Goal: Information Seeking & Learning: Check status

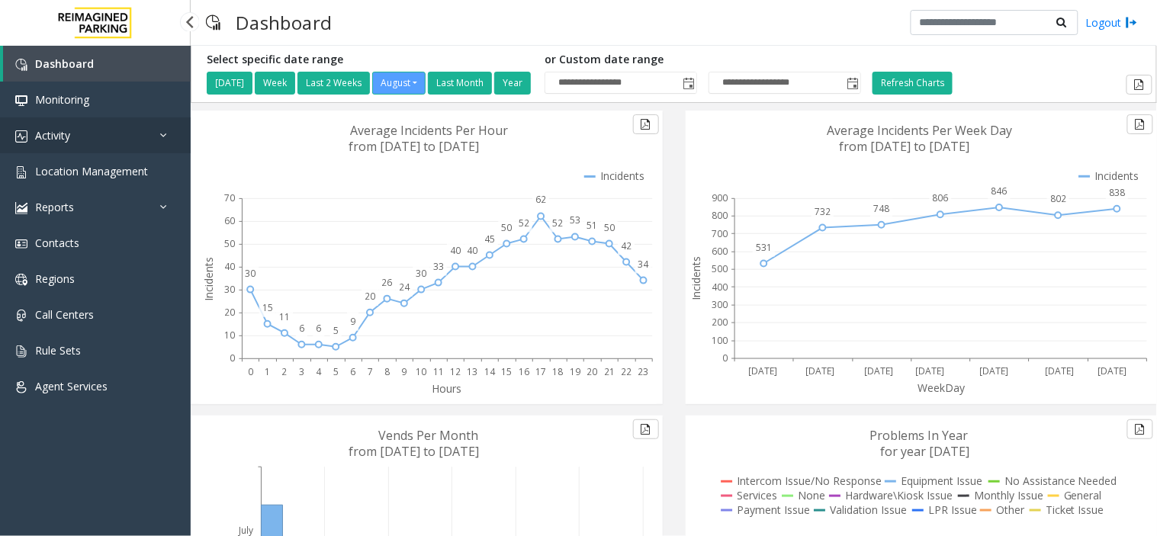
click at [154, 140] on link "Activity" at bounding box center [95, 135] width 191 height 36
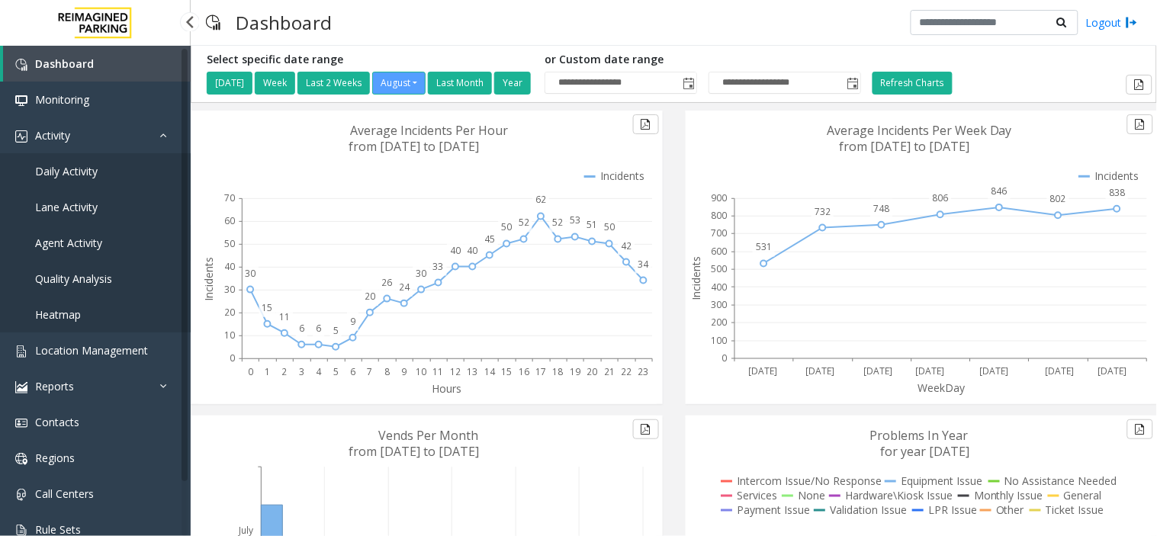
click at [117, 237] on link "Agent Activity" at bounding box center [95, 243] width 191 height 36
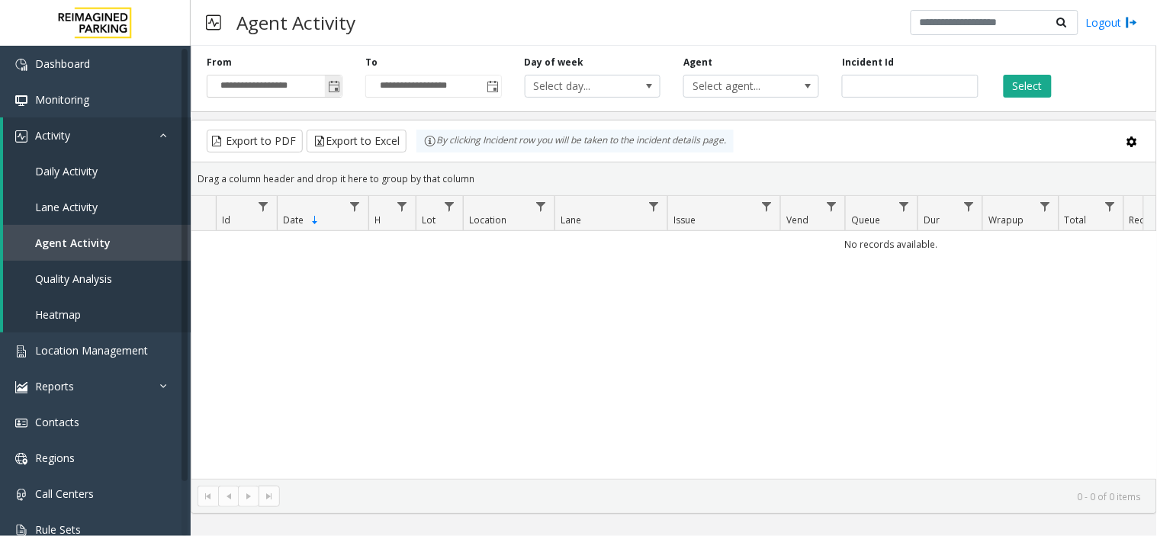
click at [333, 88] on span "Toggle popup" at bounding box center [334, 87] width 12 height 12
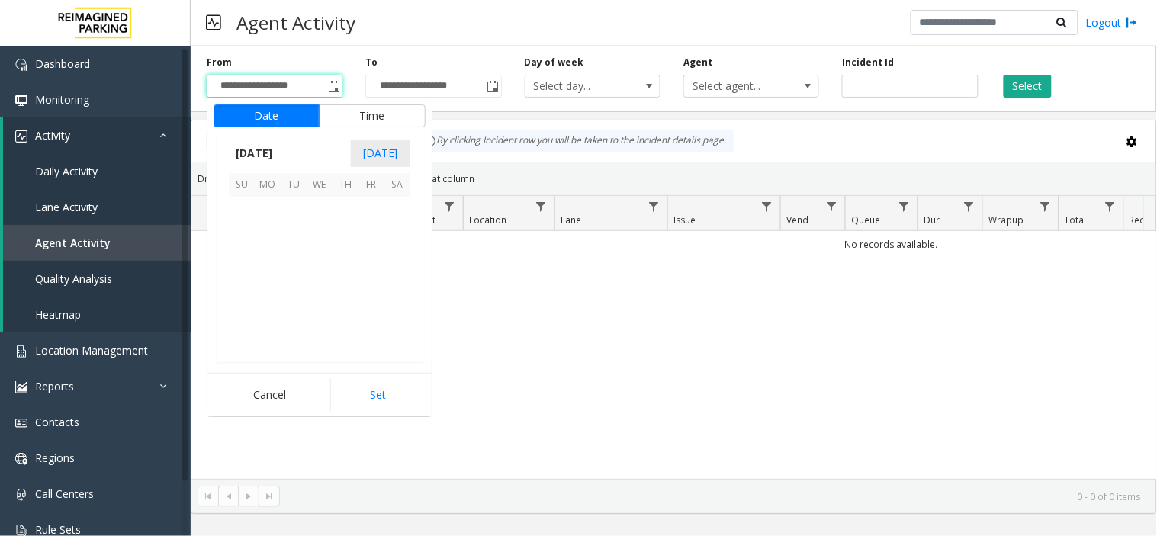
scroll to position [273593, 0]
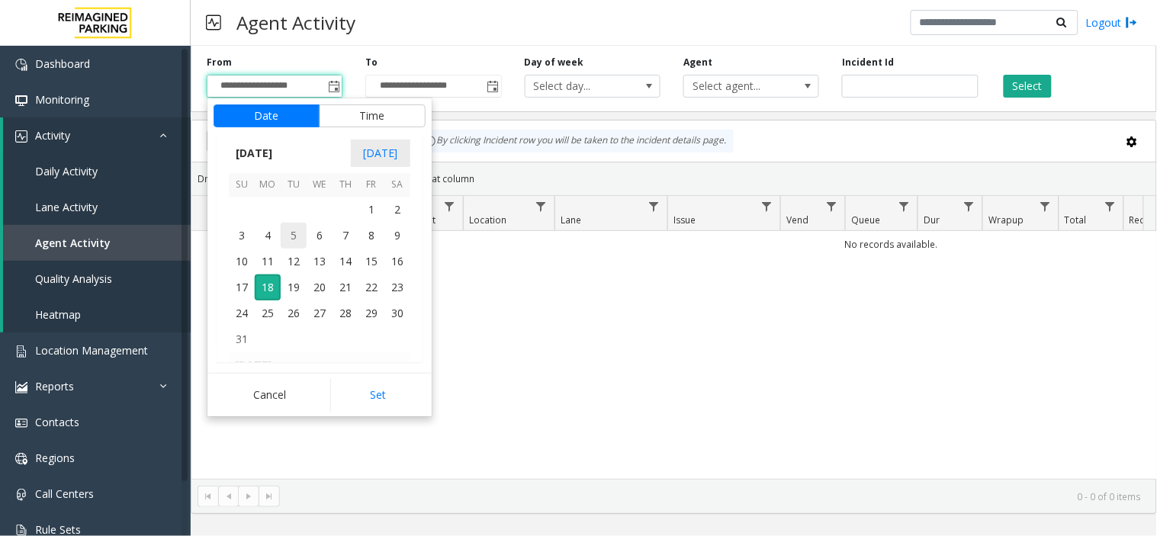
click at [302, 244] on span "5" at bounding box center [294, 236] width 26 height 26
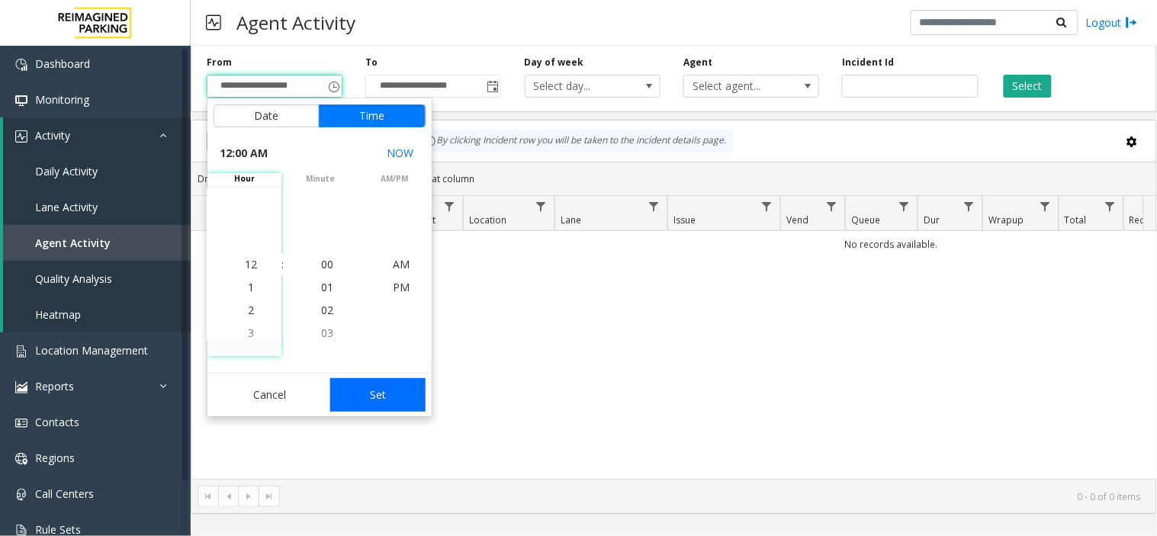
click at [406, 395] on button "Set" at bounding box center [378, 395] width 96 height 34
type input "**********"
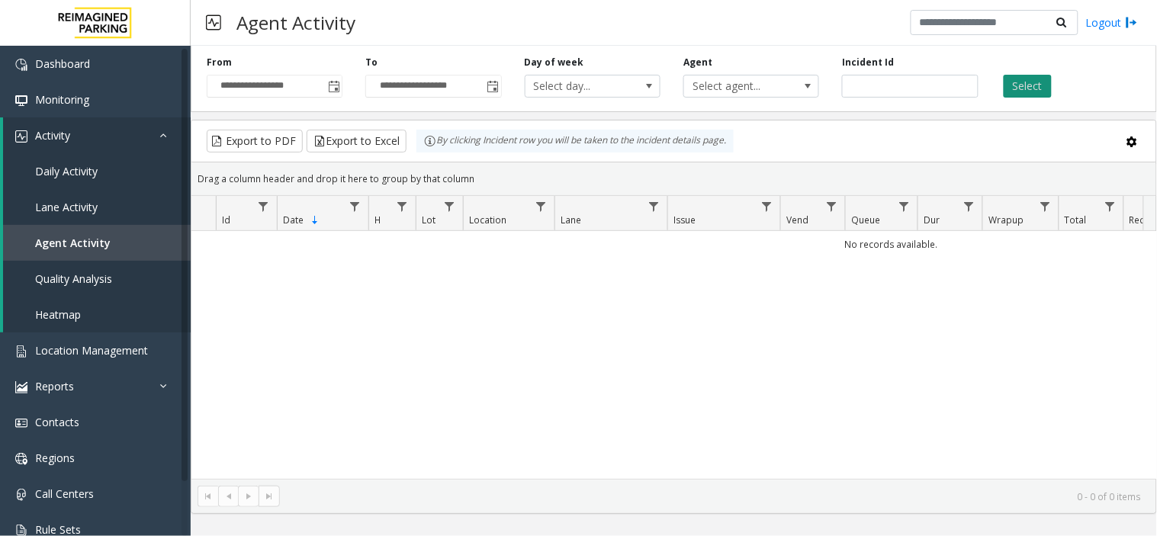
click at [1025, 85] on button "Select" at bounding box center [1028, 86] width 48 height 23
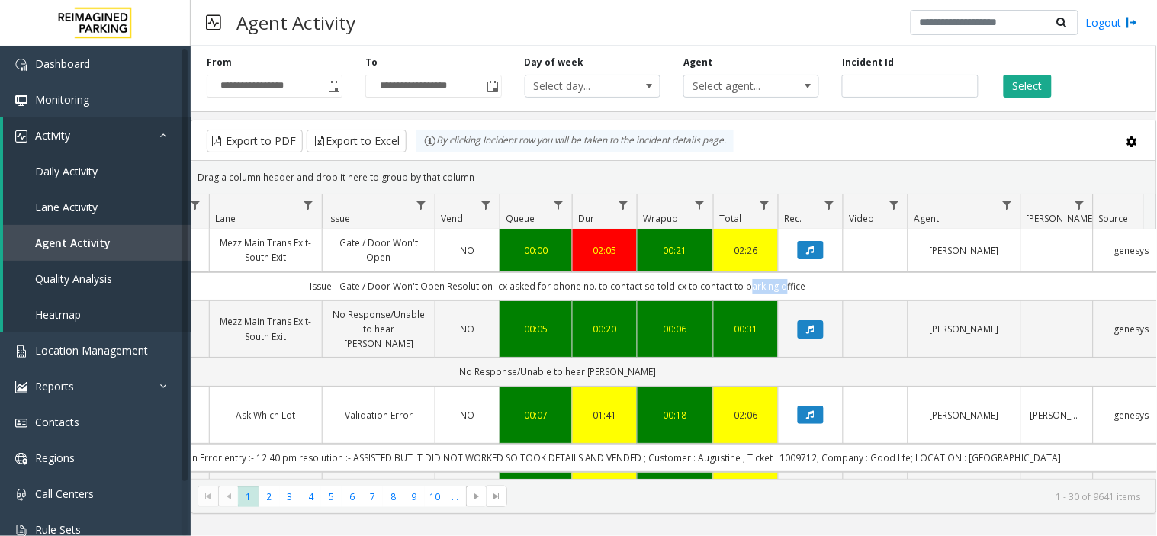
click at [757, 290] on td "Issue - Gate / Door Won't Open Resolution- cx asked for phone no. to contact so…" at bounding box center [558, 286] width 1376 height 28
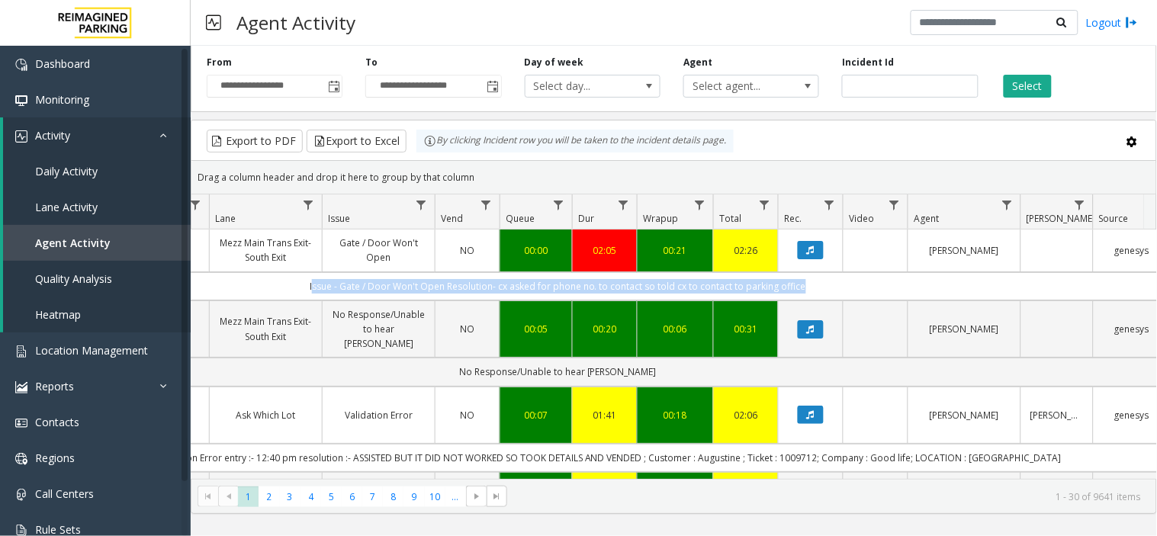
click at [757, 290] on td "Issue - Gate / Door Won't Open Resolution- cx asked for phone no. to contact so…" at bounding box center [558, 286] width 1376 height 28
click at [840, 282] on td "Issue - Gate / Door Won't Open Resolution- cx asked for phone no. to contact so…" at bounding box center [558, 286] width 1376 height 28
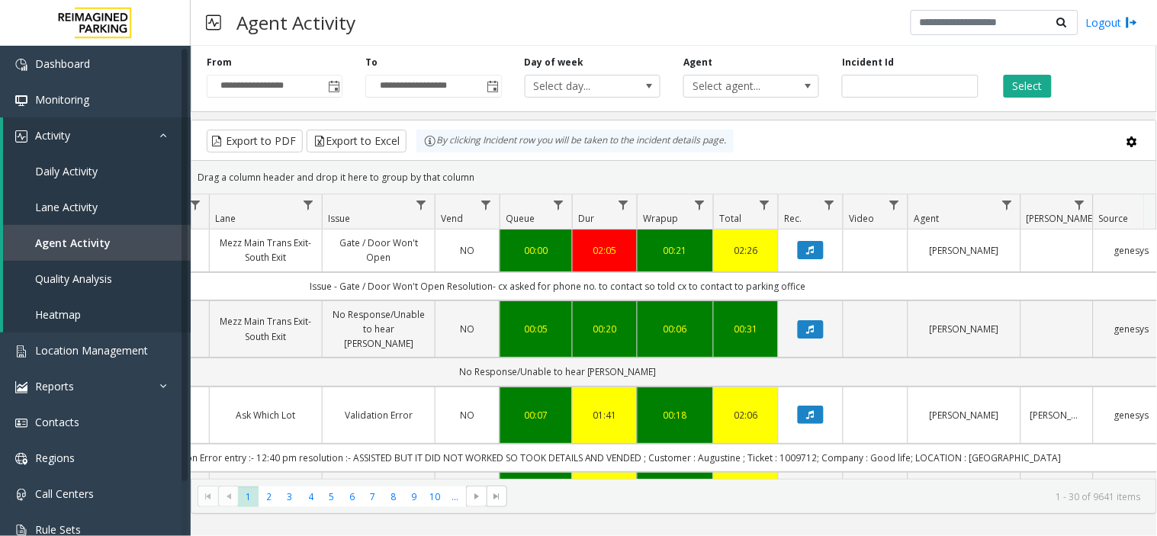
drag, startPoint x: 840, startPoint y: 282, endPoint x: 523, endPoint y: 291, distance: 316.7
click at [523, 291] on td "Issue - Gate / Door Won't Open Resolution- cx asked for phone no. to contact so…" at bounding box center [558, 286] width 1376 height 28
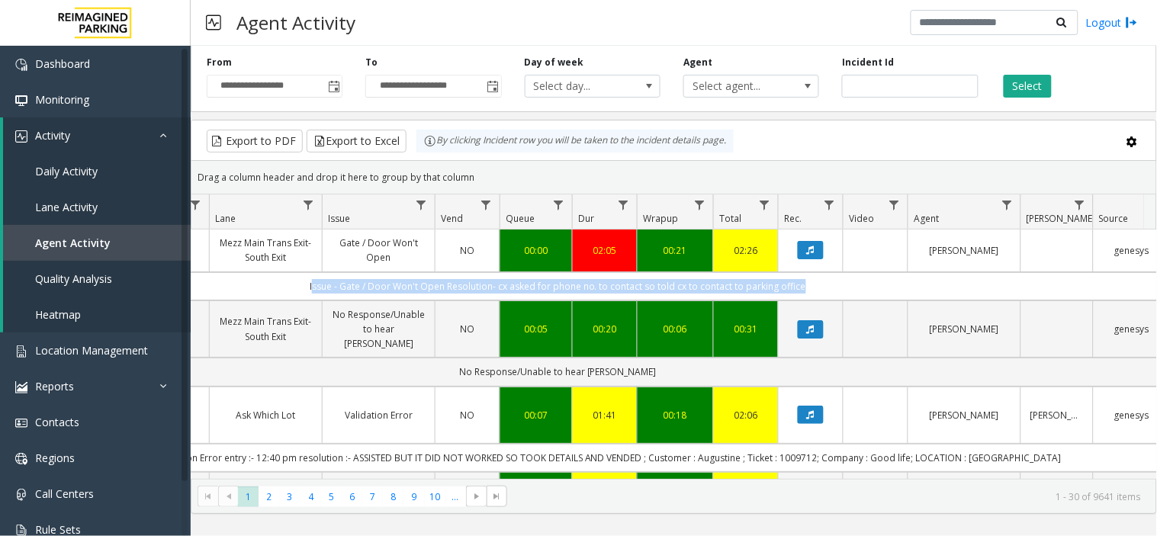
drag, startPoint x: 523, startPoint y: 291, endPoint x: 816, endPoint y: 278, distance: 293.2
click at [816, 278] on td "Issue - Gate / Door Won't Open Resolution- cx asked for phone no. to contact so…" at bounding box center [558, 286] width 1376 height 28
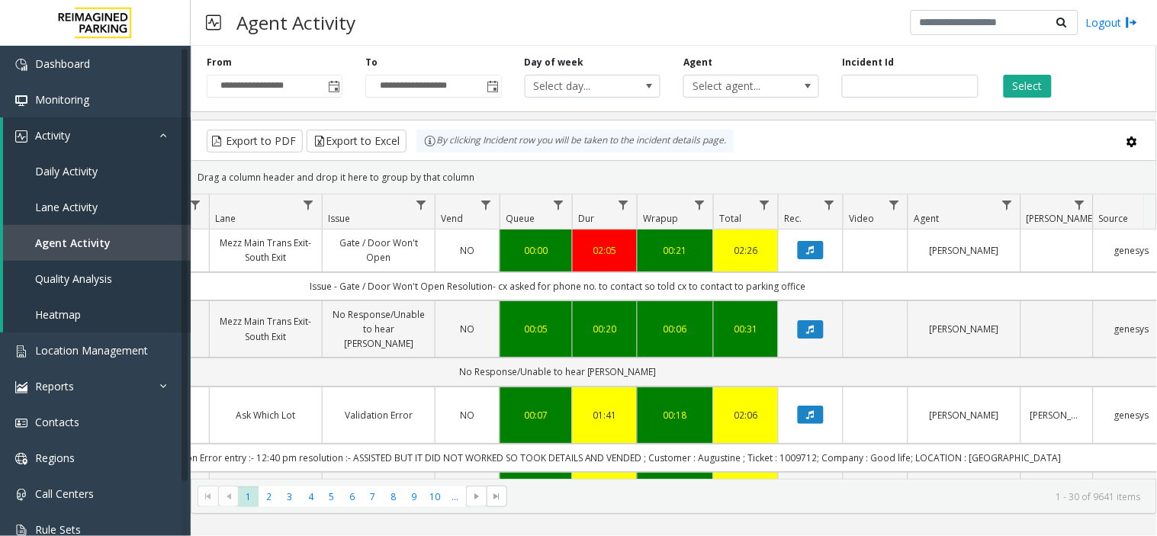
click at [500, 286] on td "Issue - Gate / Door Won't Open Resolution- cx asked for phone no. to contact so…" at bounding box center [558, 286] width 1376 height 28
drag, startPoint x: 500, startPoint y: 286, endPoint x: 883, endPoint y: 295, distance: 383.1
click at [883, 295] on td "Issue - Gate / Door Won't Open Resolution- cx asked for phone no. to contact so…" at bounding box center [558, 286] width 1376 height 28
copy td "cx asked for phone no. to contact so told cx to contact to parking office"
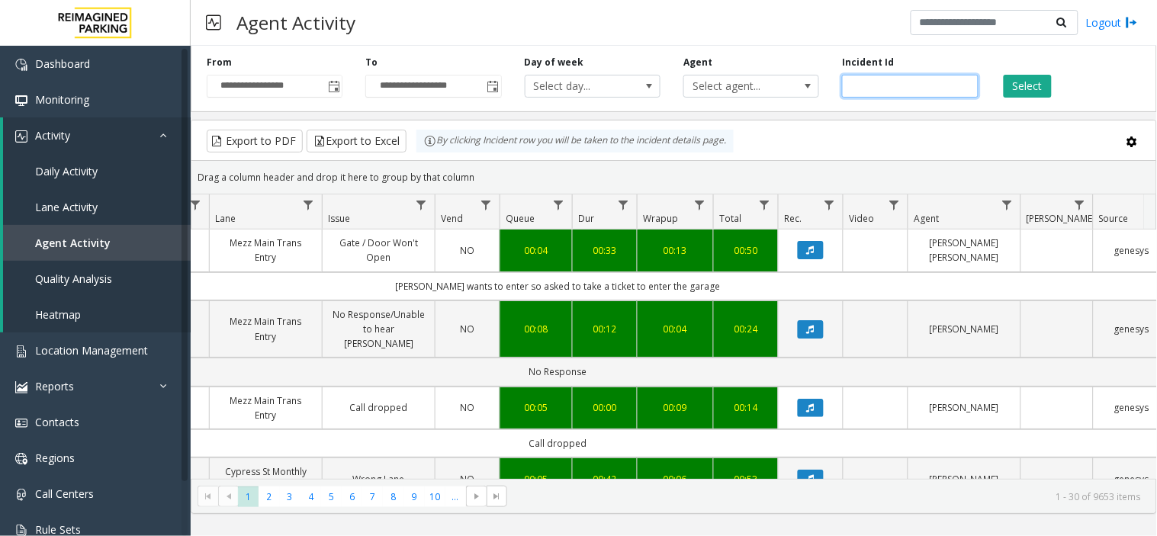
paste input "*******"
type input "*******"
click at [1015, 79] on button "Select" at bounding box center [1028, 86] width 48 height 23
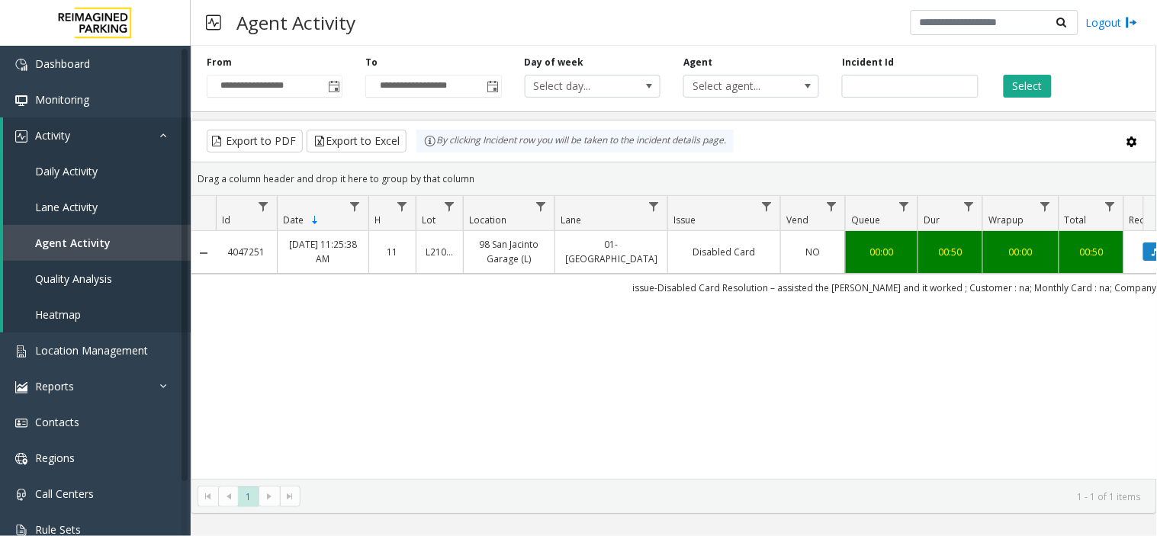
click at [777, 331] on div "4047251 Aug 4, 2025 11:25:38 AM 11 L21065900 98 San Jacinto Garage (L) 01-Entra…" at bounding box center [674, 355] width 965 height 248
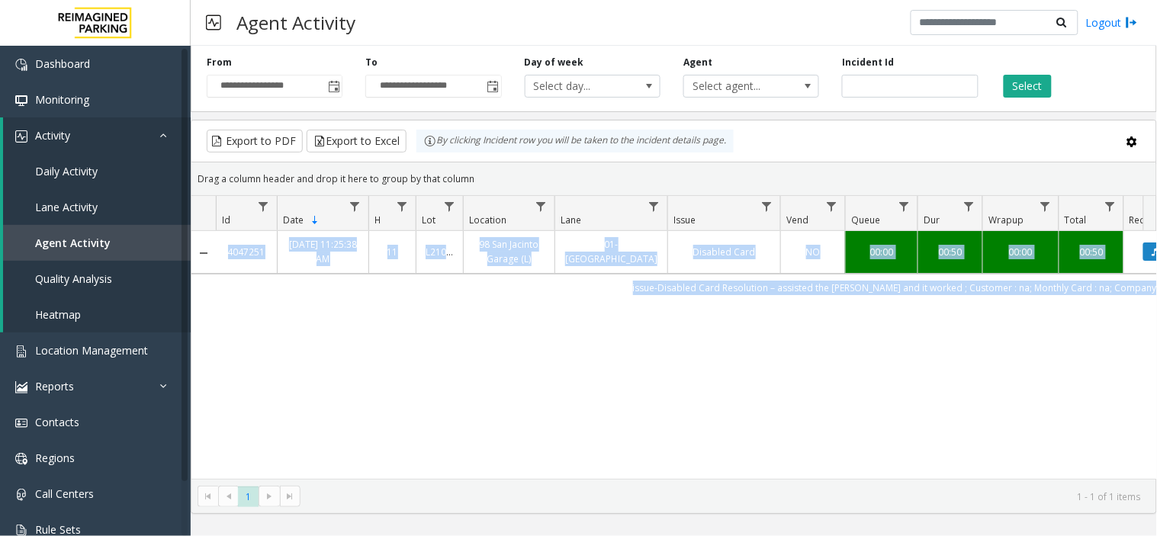
click at [777, 331] on div "4047251 Aug 4, 2025 11:25:38 AM 11 L21065900 98 San Jacinto Garage (L) 01-Entra…" at bounding box center [674, 355] width 965 height 248
drag, startPoint x: 777, startPoint y: 331, endPoint x: 760, endPoint y: 331, distance: 16.8
click at [771, 331] on div "4047251 Aug 4, 2025 11:25:38 AM 11 L21065900 98 San Jacinto Garage (L) 01-Entra…" at bounding box center [674, 355] width 965 height 248
click at [714, 316] on div "4047251 Aug 4, 2025 11:25:38 AM 11 L21065900 98 San Jacinto Garage (L) 01-Entra…" at bounding box center [674, 355] width 965 height 248
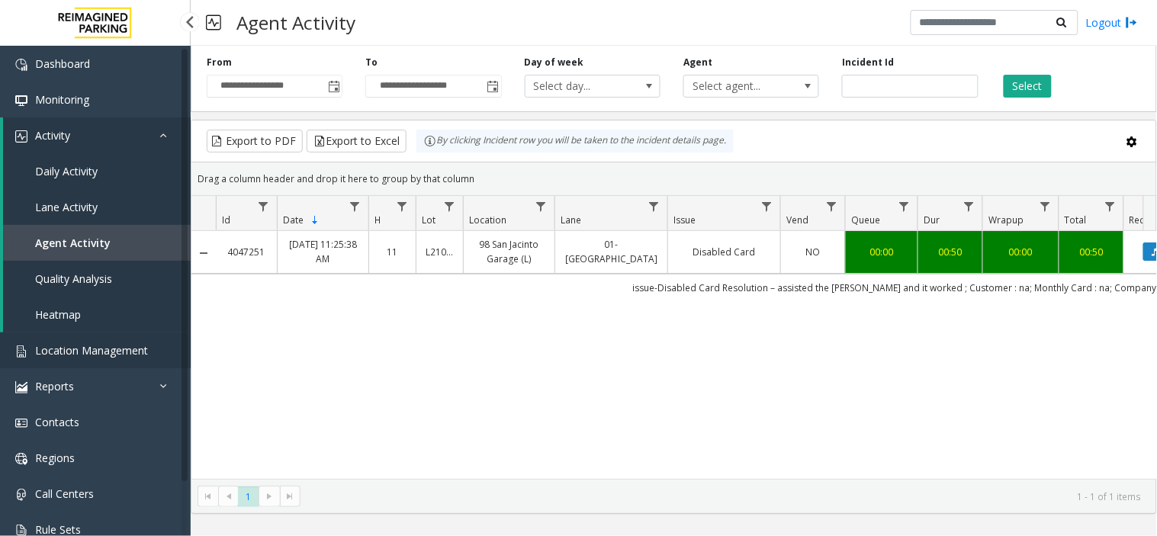
drag, startPoint x: 0, startPoint y: 0, endPoint x: 136, endPoint y: 354, distance: 379.2
click at [136, 354] on span "Location Management" at bounding box center [91, 350] width 113 height 14
click at [151, 137] on link "Activity" at bounding box center [97, 135] width 188 height 36
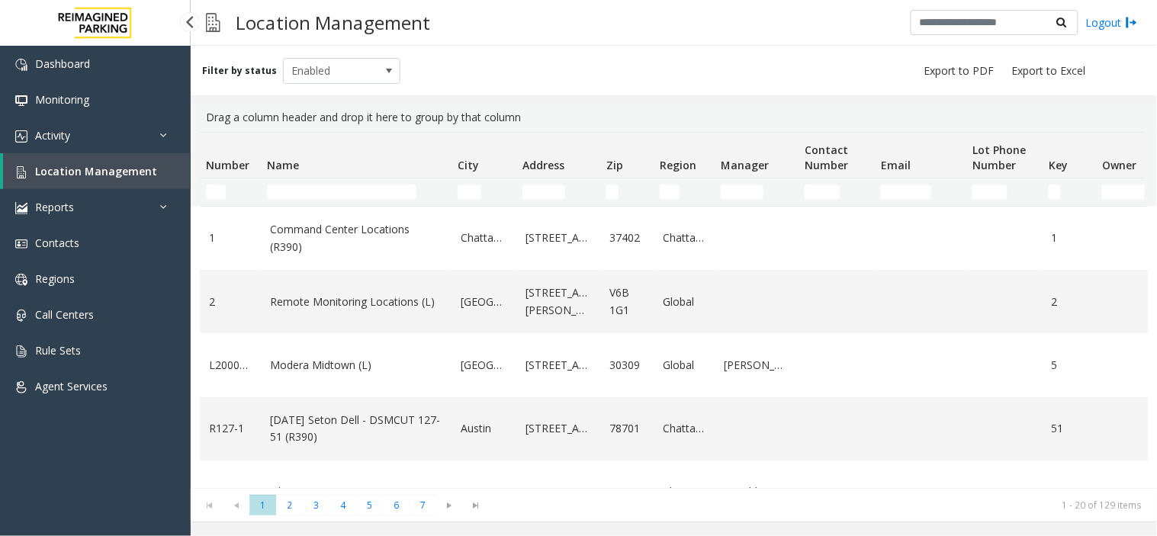
click at [119, 169] on span "Location Management" at bounding box center [96, 171] width 122 height 14
click at [211, 172] on th "Number" at bounding box center [230, 156] width 61 height 46
click at [166, 159] on link "Location Management" at bounding box center [97, 171] width 188 height 36
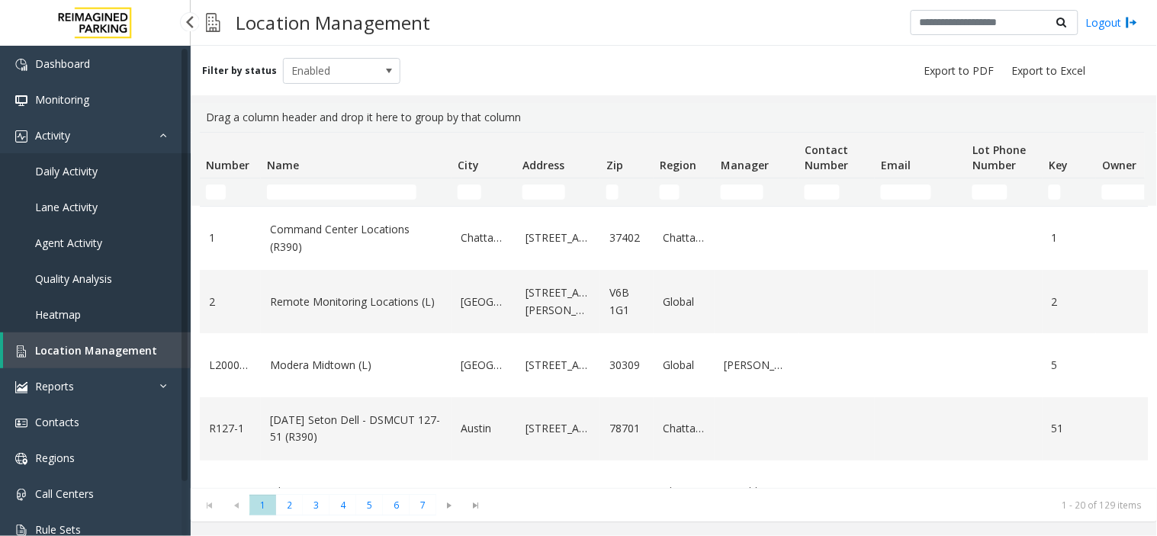
click at [115, 233] on link "Agent Activity" at bounding box center [95, 243] width 191 height 36
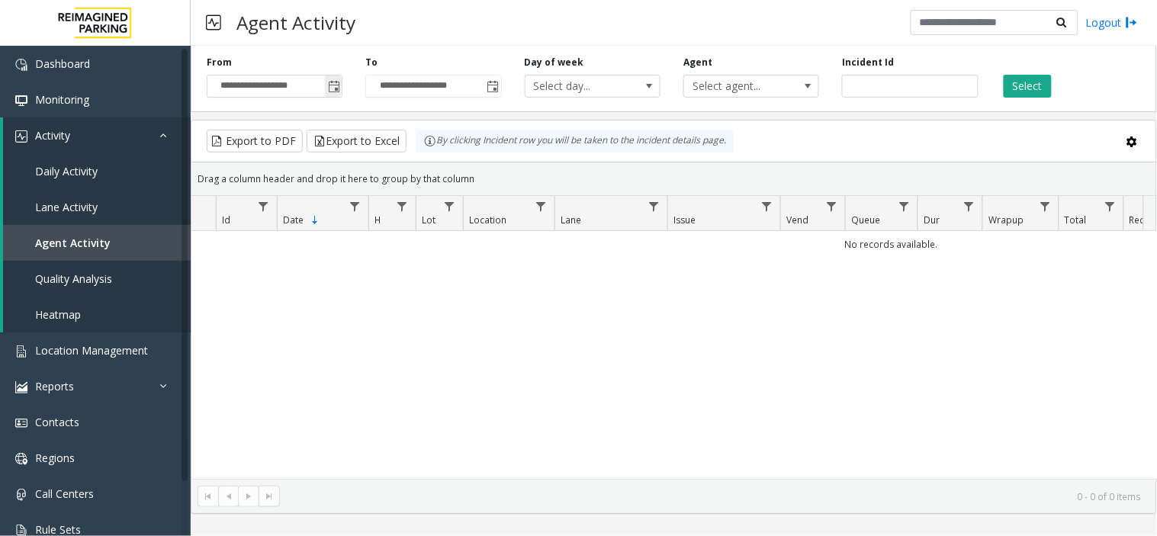
click at [332, 89] on span "Toggle popup" at bounding box center [334, 87] width 12 height 12
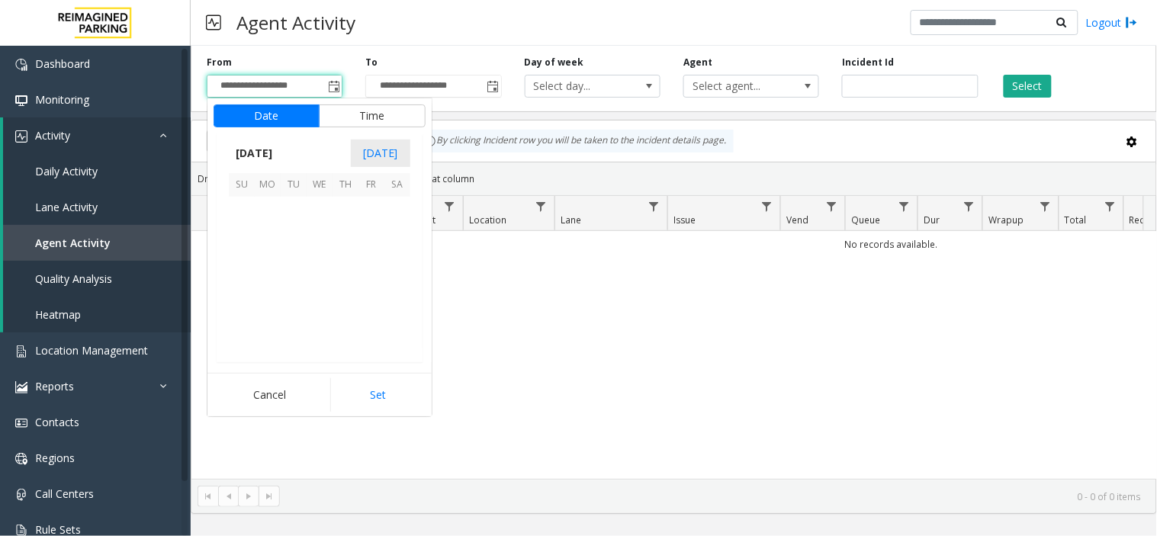
scroll to position [273593, 0]
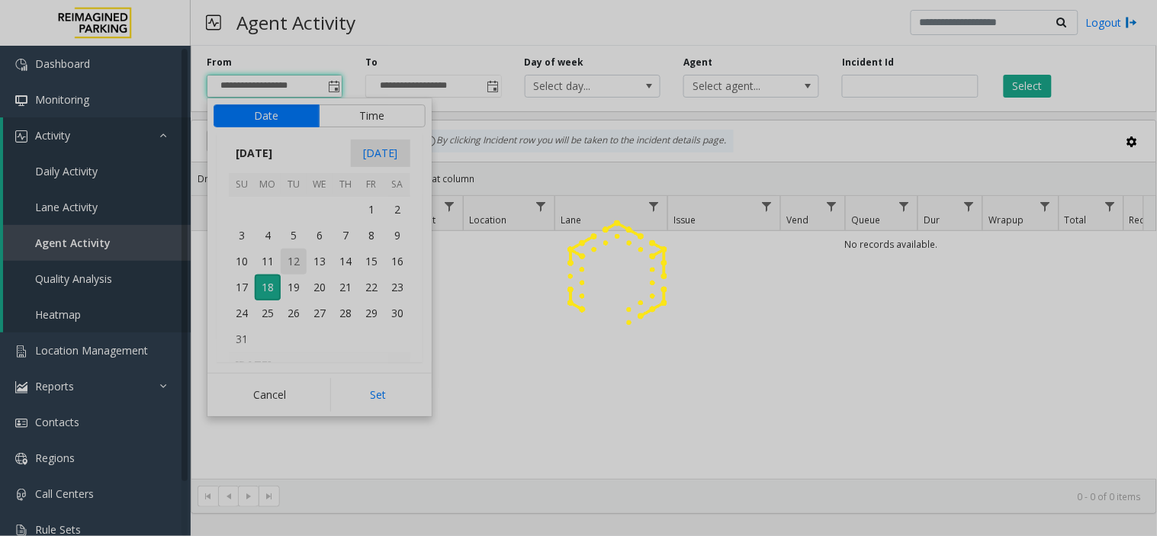
click at [290, 250] on app-root "**********" at bounding box center [578, 268] width 1157 height 536
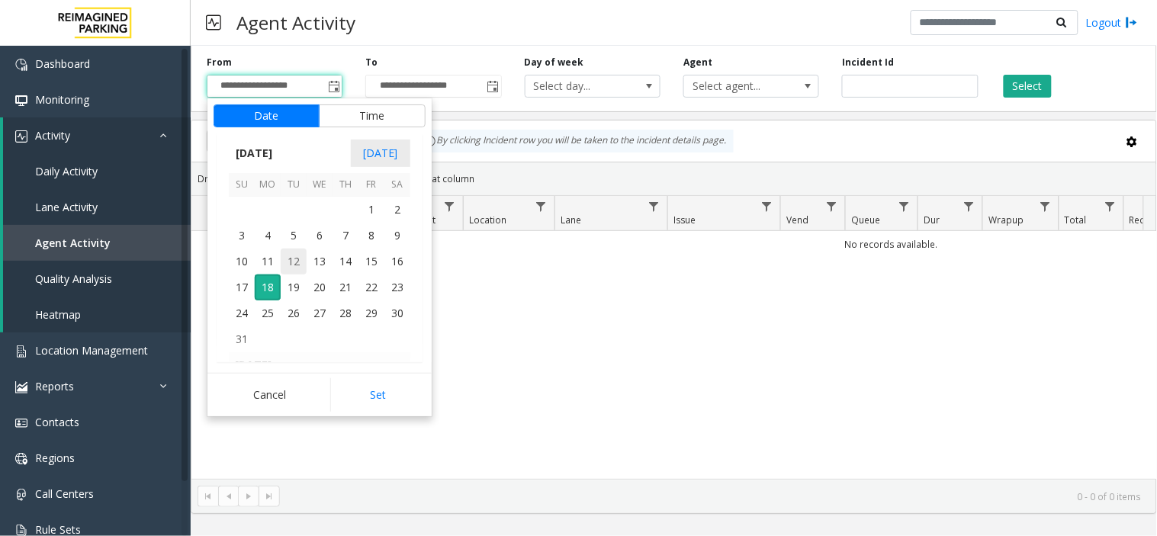
click at [291, 252] on span "12" at bounding box center [294, 262] width 26 height 26
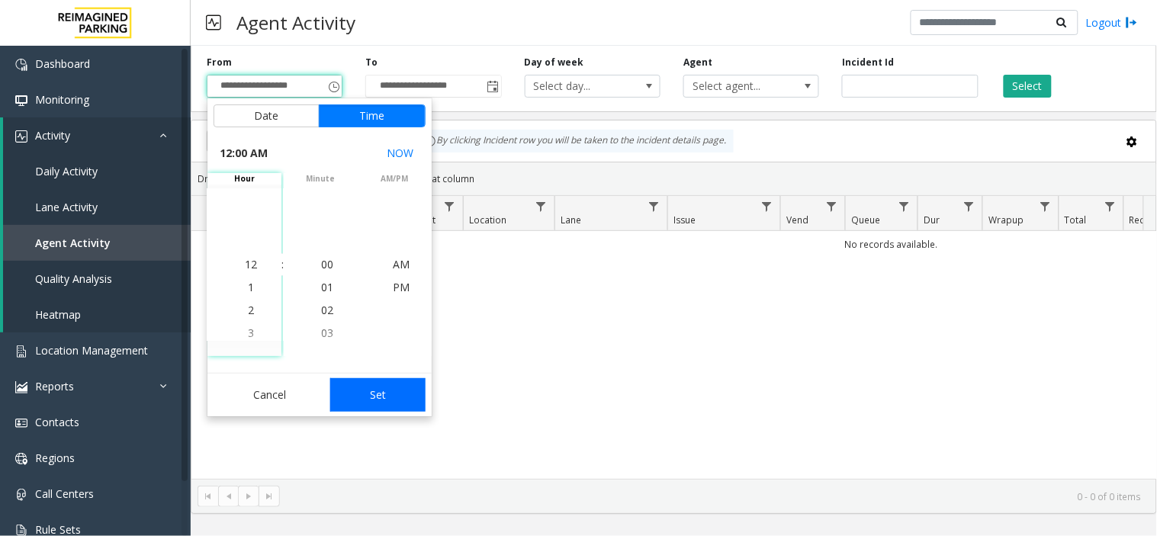
click at [407, 398] on button "Set" at bounding box center [378, 395] width 96 height 34
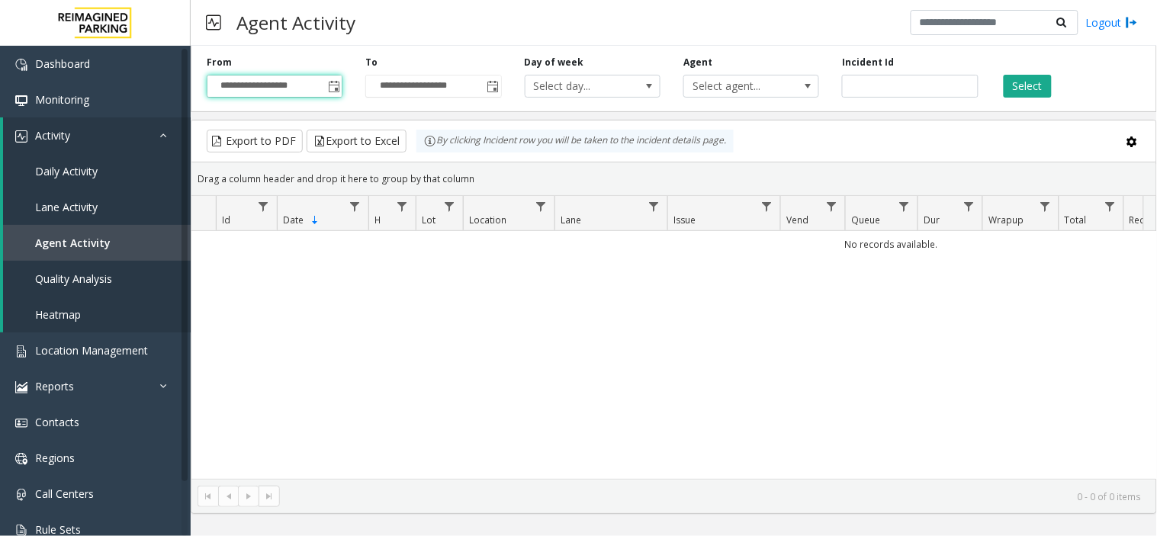
type input "**********"
click at [1012, 78] on button "Select" at bounding box center [1028, 86] width 48 height 23
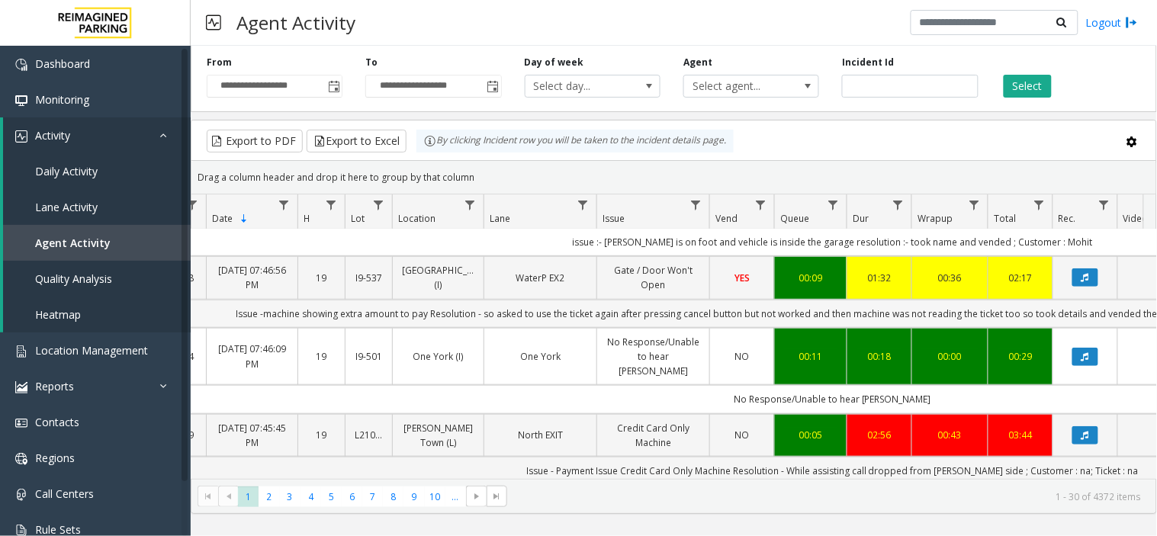
scroll to position [0, 203]
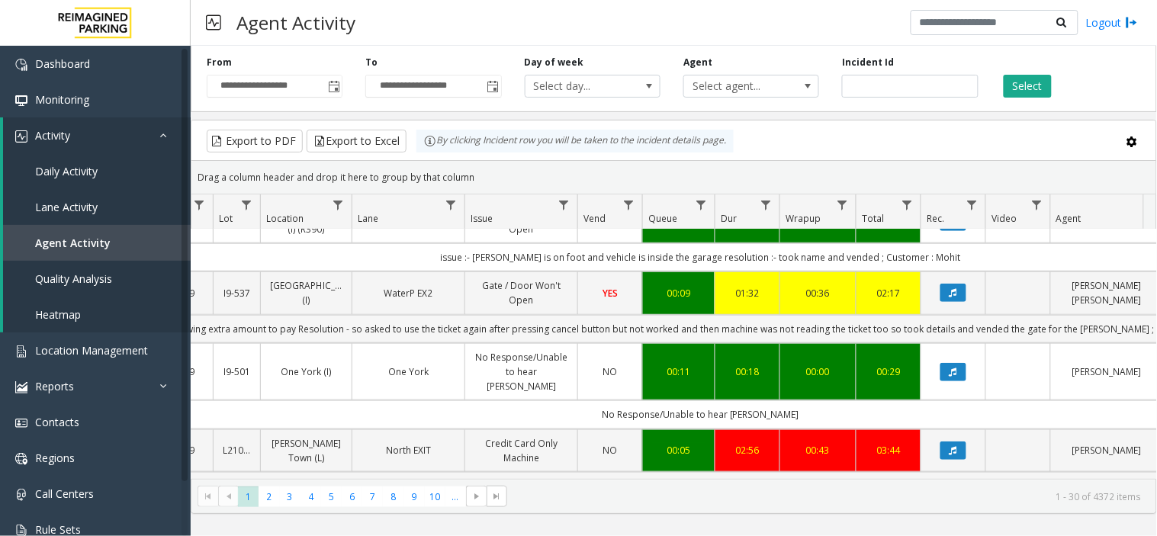
click at [948, 343] on td "Issue -machine showing extra amount to pay Resolution - so asked to use the tic…" at bounding box center [701, 329] width 1376 height 28
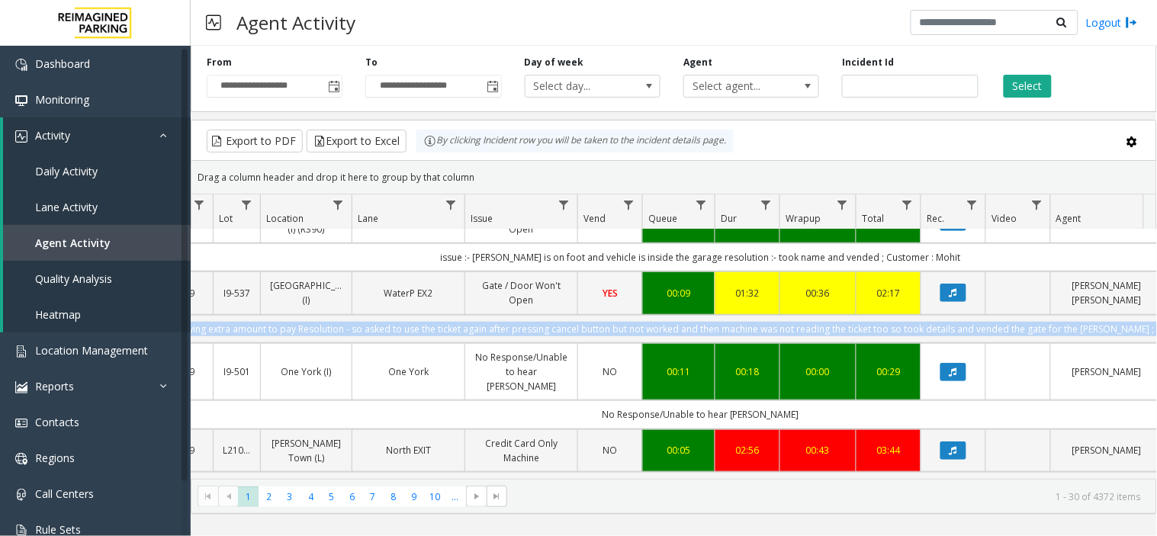
scroll to position [0, 440]
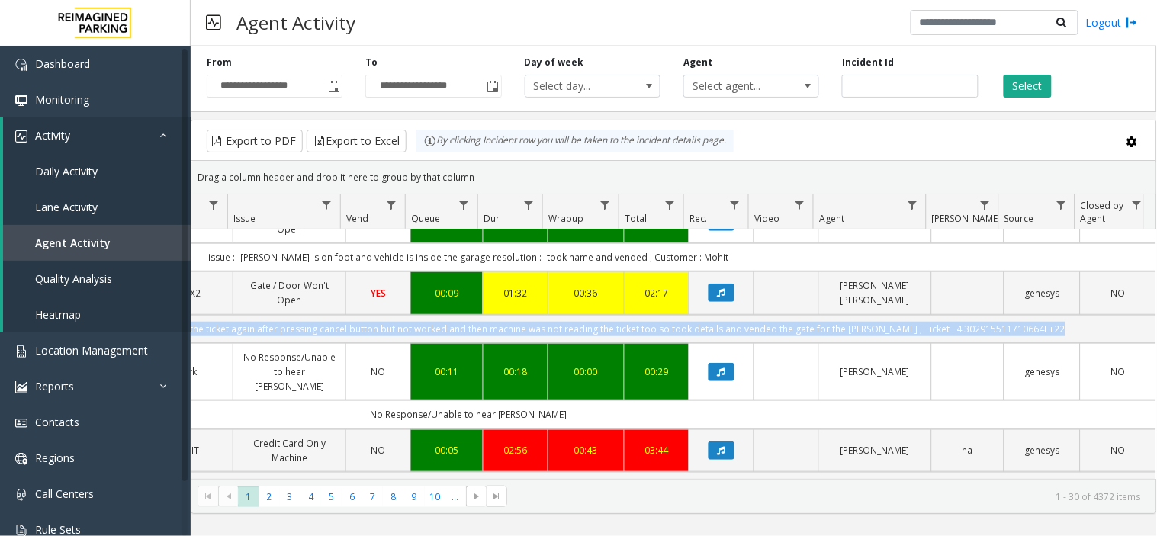
drag, startPoint x: 948, startPoint y: 360, endPoint x: 1167, endPoint y: 356, distance: 219.0
click at [1157, 356] on html "**********" at bounding box center [578, 268] width 1157 height 536
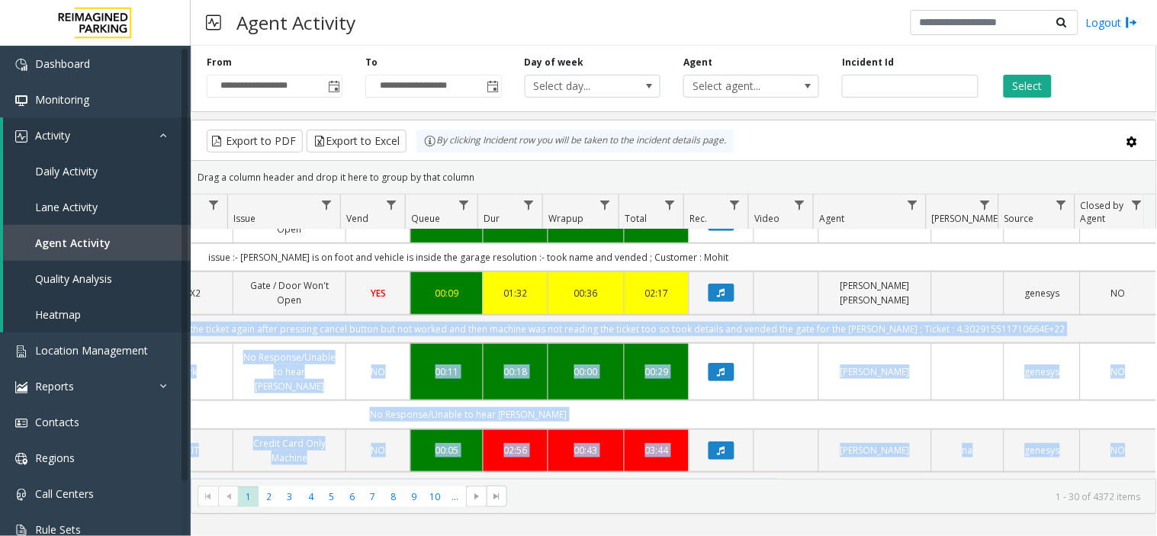
scroll to position [0, 446]
